Goal: Task Accomplishment & Management: Use online tool/utility

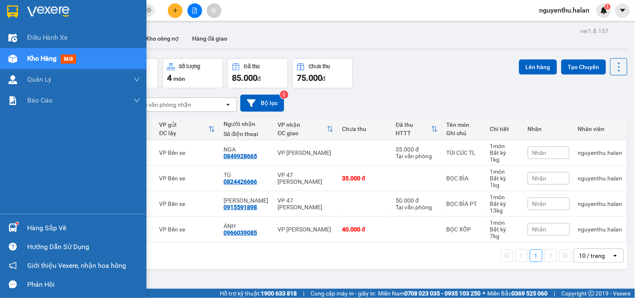
click at [39, 227] on div "Hàng sắp về" at bounding box center [83, 228] width 113 height 13
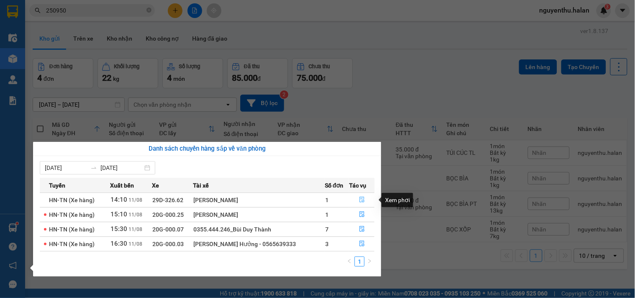
click at [360, 201] on icon "file-done" at bounding box center [362, 200] width 6 height 6
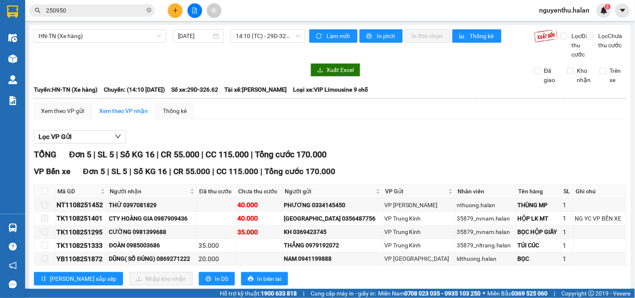
scroll to position [30, 0]
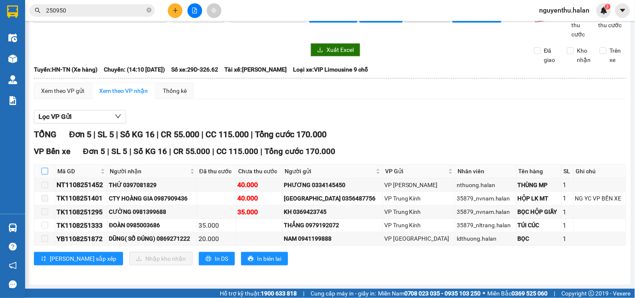
click at [44, 170] on input "checkbox" at bounding box center [44, 171] width 7 height 7
checkbox input "true"
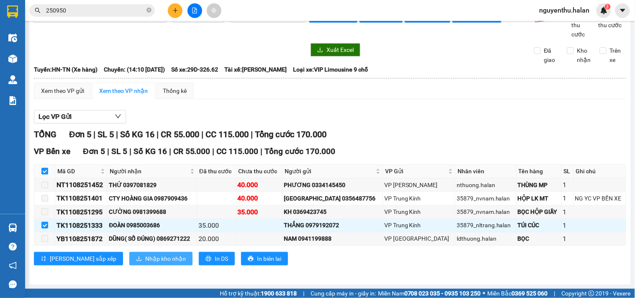
click at [145, 259] on span "Nhập kho nhận" at bounding box center [165, 258] width 41 height 9
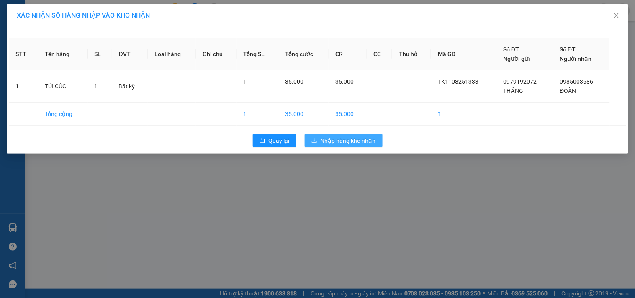
click at [340, 138] on span "Nhập hàng kho nhận" at bounding box center [348, 140] width 55 height 9
